Goal: Task Accomplishment & Management: Complete application form

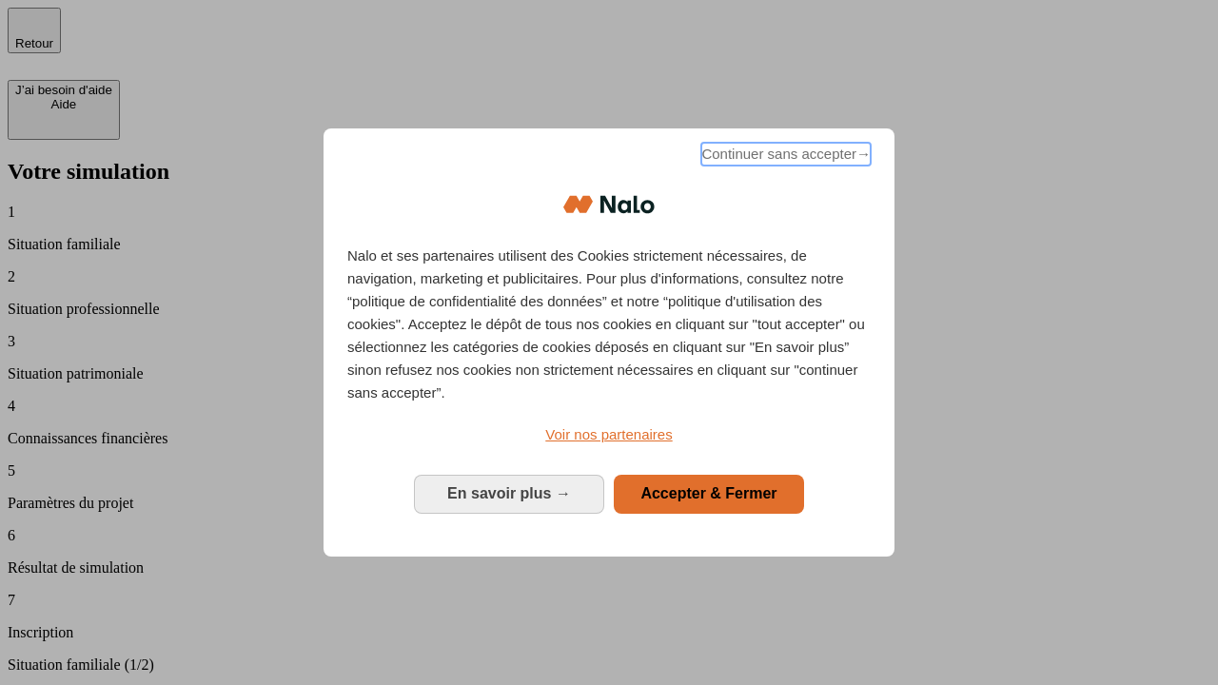
click at [784, 157] on span "Continuer sans accepter →" at bounding box center [785, 154] width 169 height 23
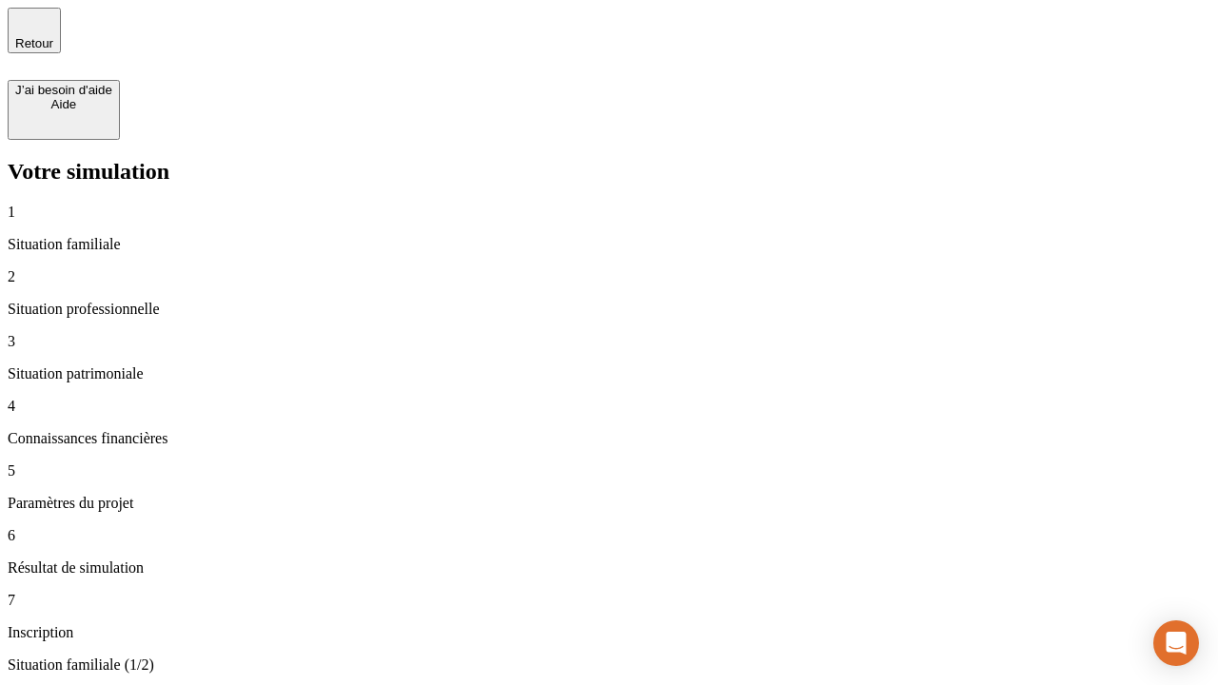
type input "30 000"
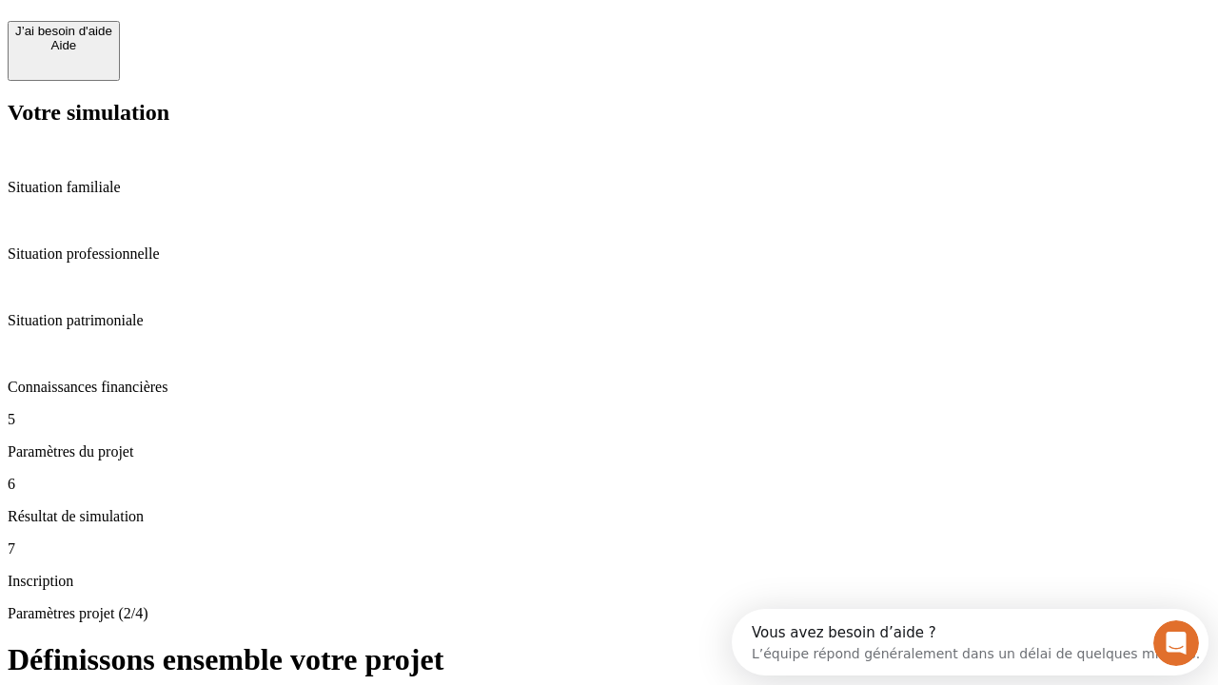
scroll to position [36, 0]
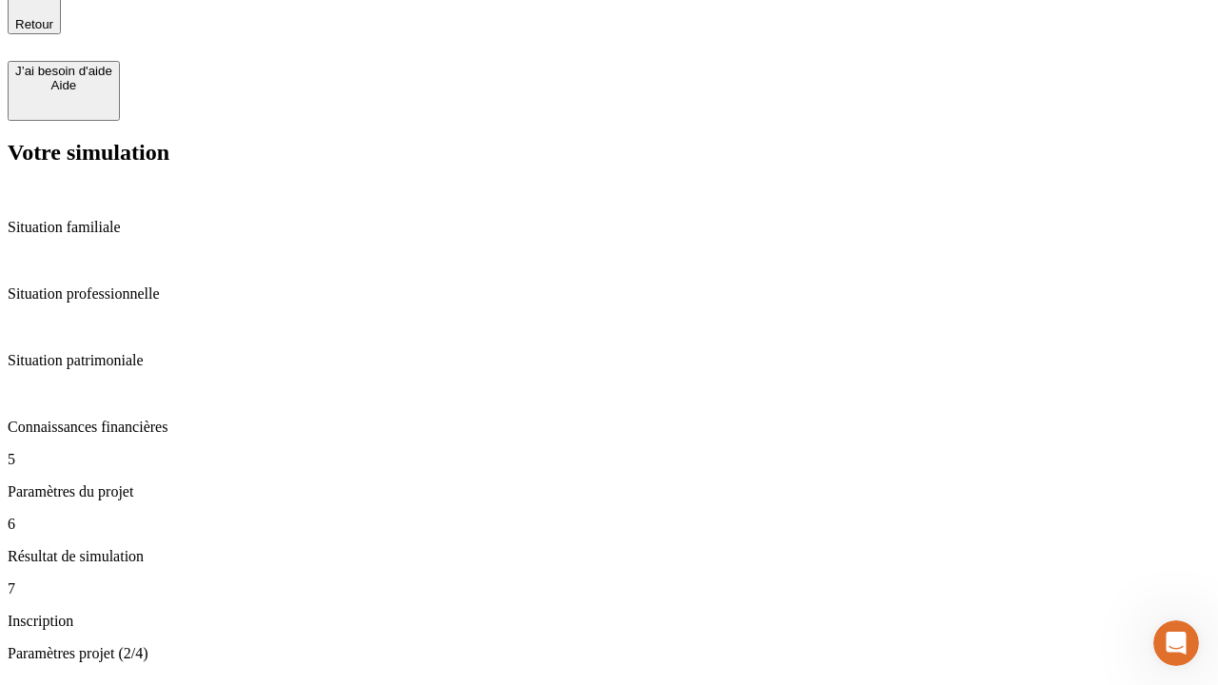
type input "25"
type input "64"
type input "1 000"
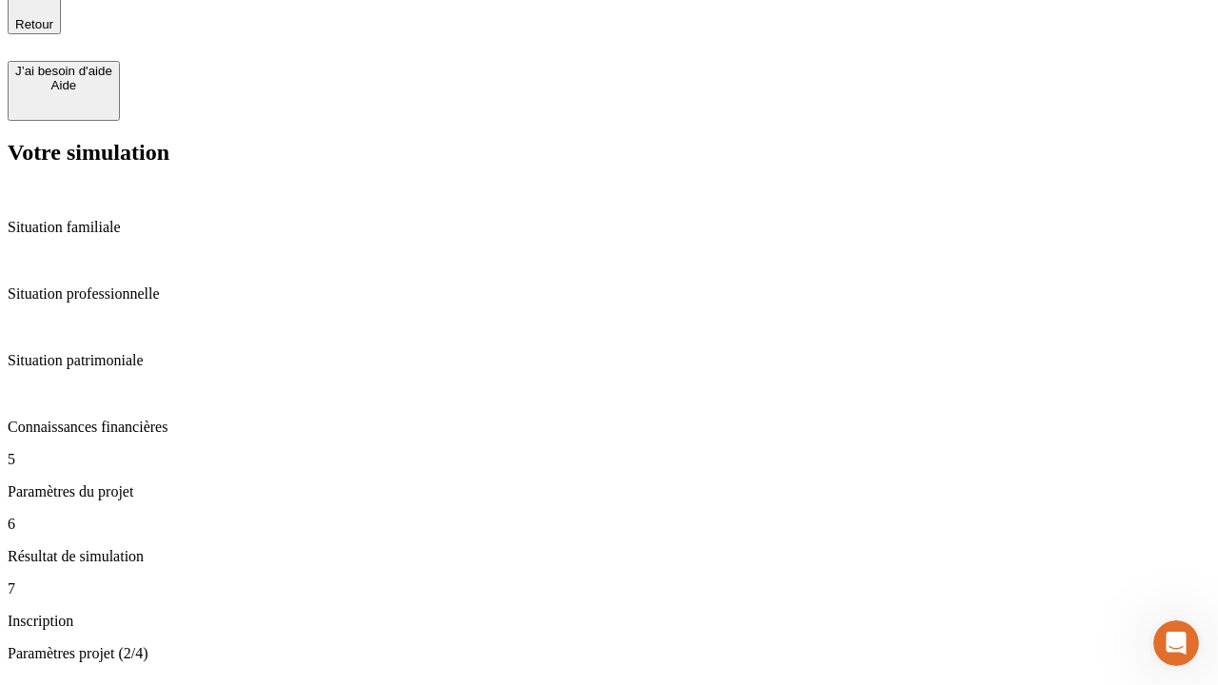
type input "640"
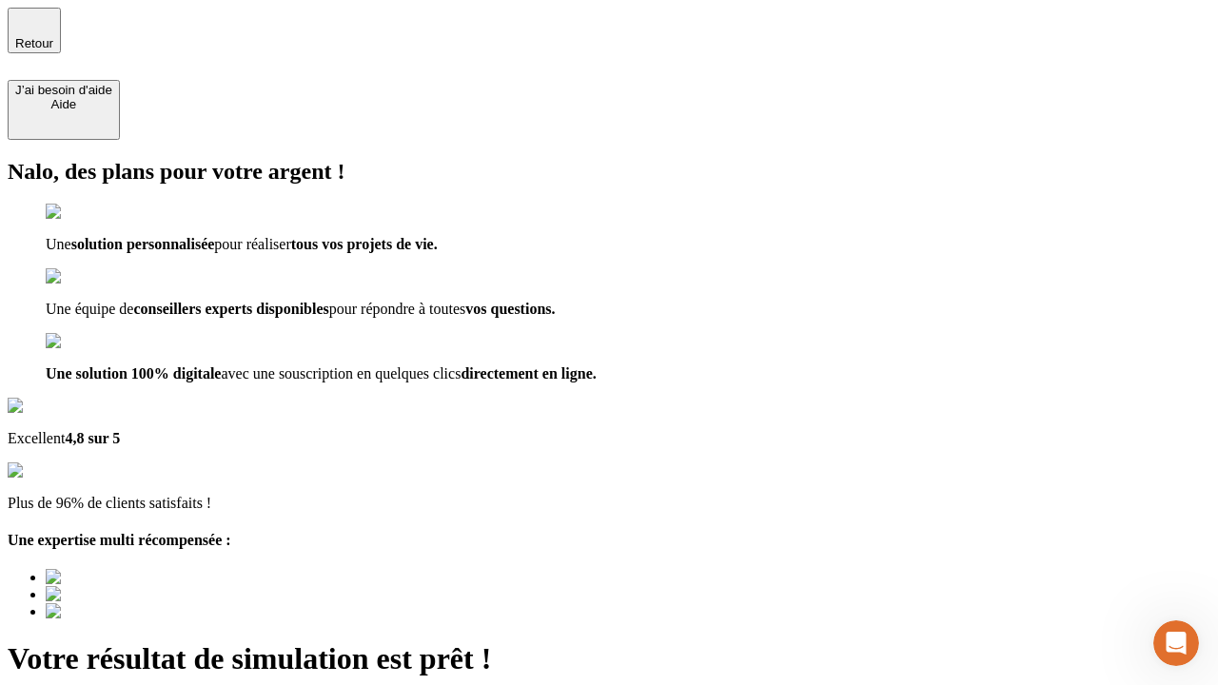
type input "[EMAIL_ADDRESS][PERSON_NAME][DOMAIN_NAME]"
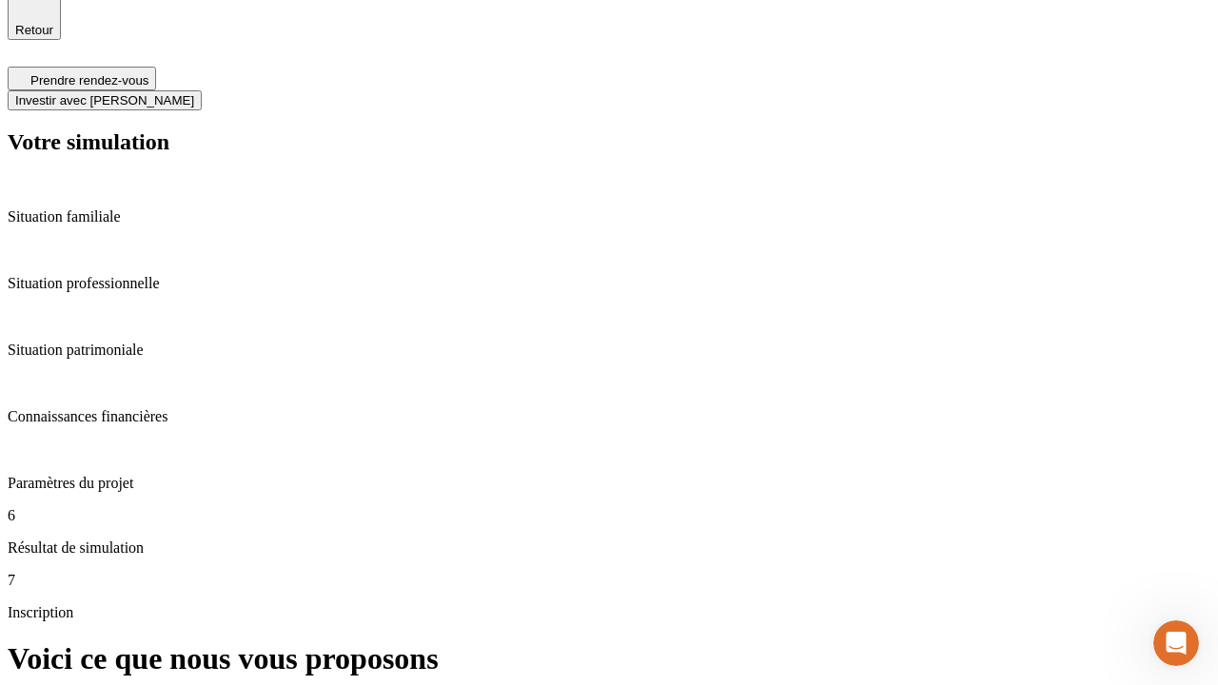
click at [194, 93] on span "Investir avec [PERSON_NAME]" at bounding box center [104, 100] width 179 height 14
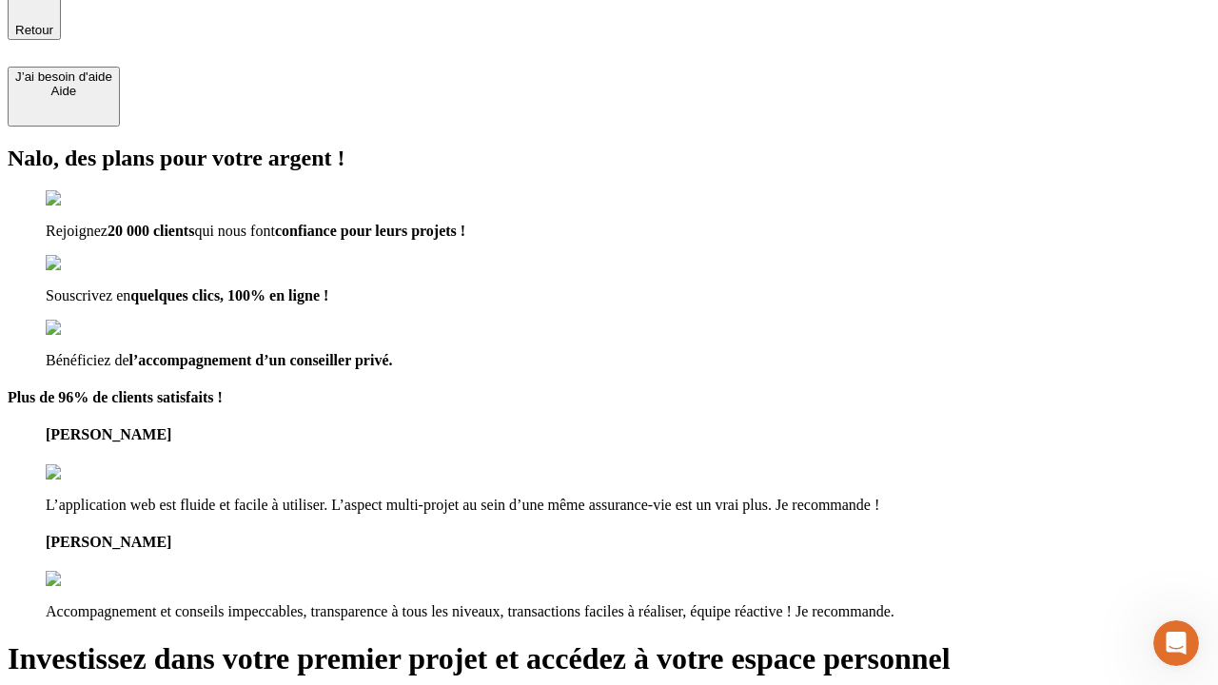
scroll to position [11, 0]
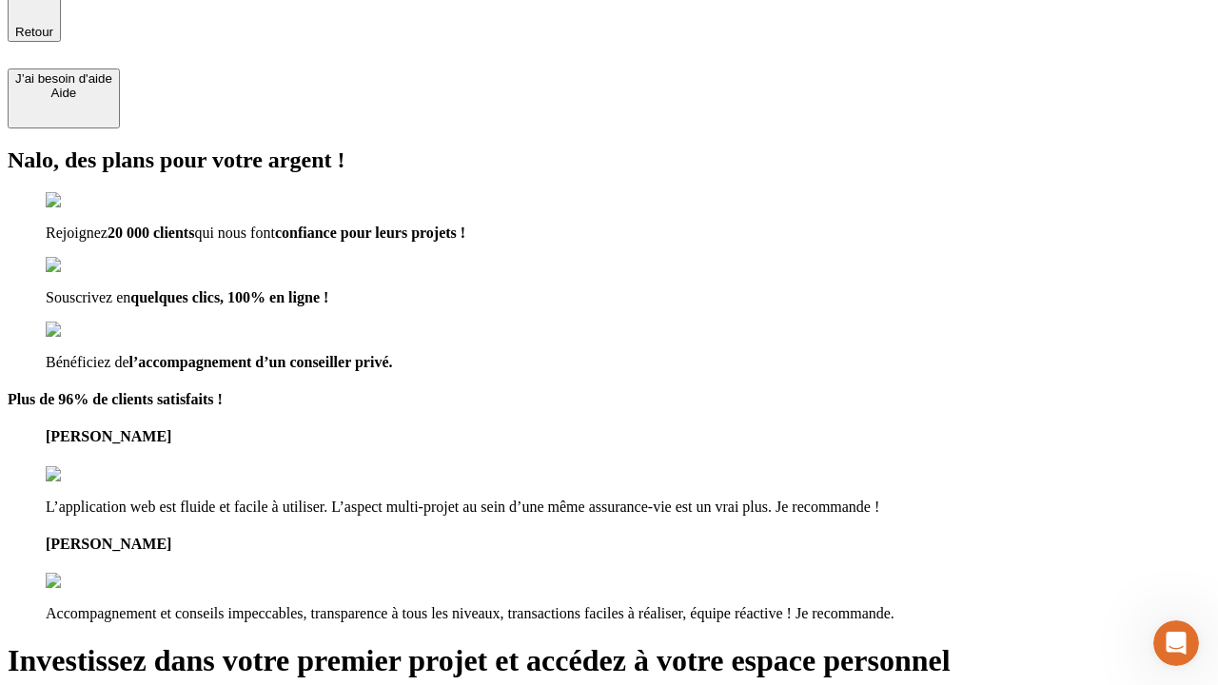
type input "abc"
